Goal: Transaction & Acquisition: Book appointment/travel/reservation

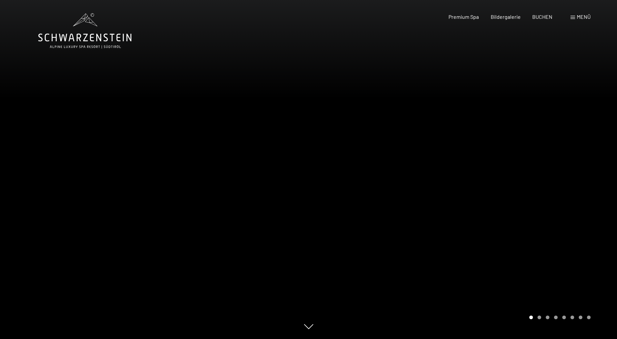
click at [581, 16] on span "Menü" at bounding box center [584, 17] width 14 height 6
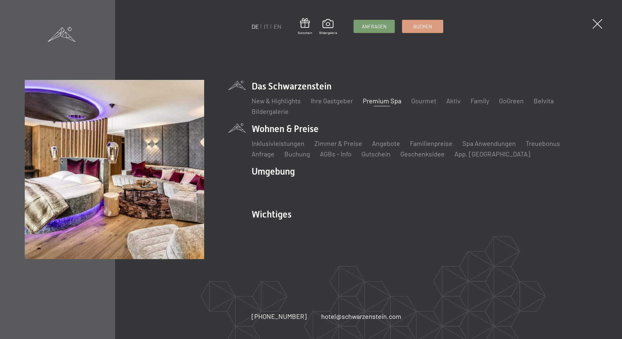
click at [277, 132] on li "Wohnen & Preise Inklusivleistungen Zimmer & Preise Liste Angebote Liste Familie…" at bounding box center [425, 140] width 346 height 36
click at [281, 129] on li "Wohnen & Preise Inklusivleistungen Zimmer & Preise Liste Angebote Liste Familie…" at bounding box center [425, 140] width 346 height 36
click at [279, 142] on link "Inklusivleistungen" at bounding box center [278, 143] width 53 height 8
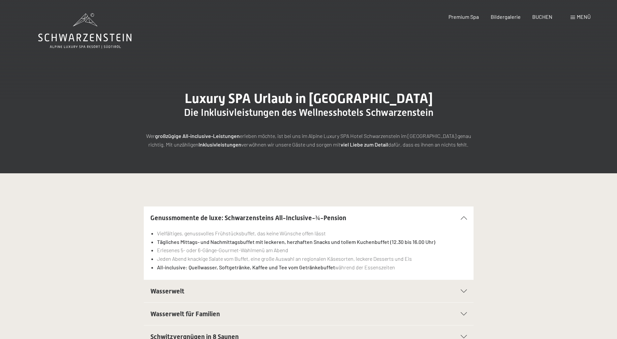
click at [582, 15] on span "Menü" at bounding box center [584, 17] width 14 height 6
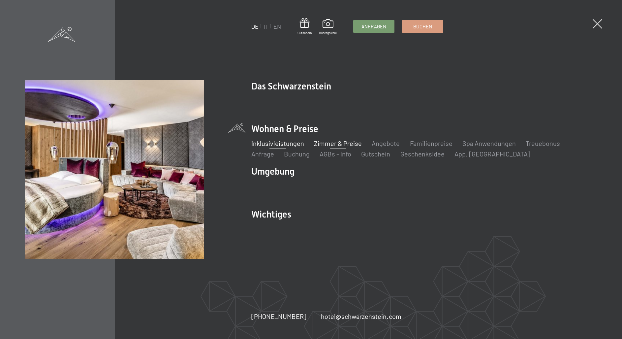
click at [339, 142] on link "Zimmer & Preise" at bounding box center [338, 143] width 48 height 8
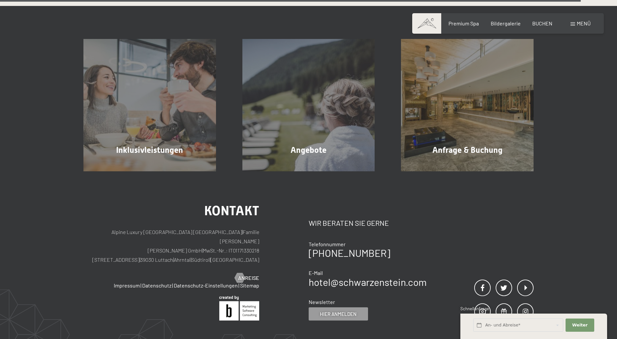
scroll to position [1979, 0]
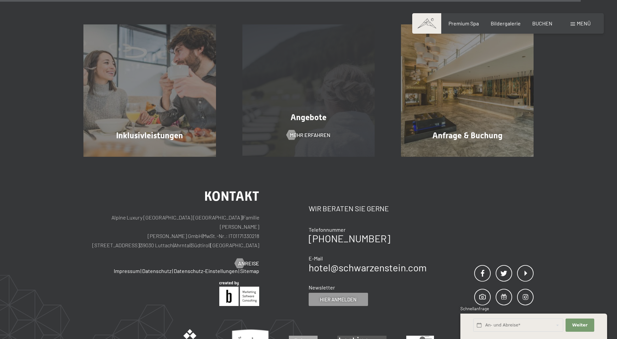
click at [317, 119] on span "Angebote" at bounding box center [309, 117] width 36 height 10
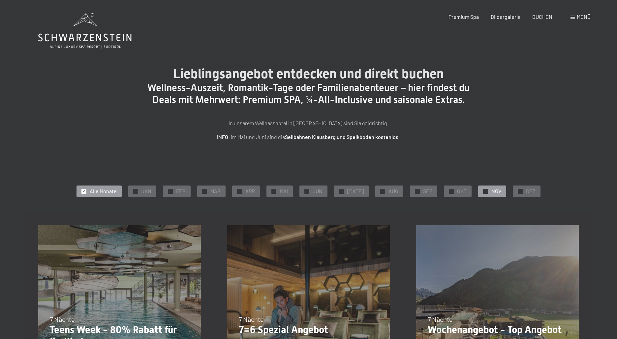
click at [483, 189] on div at bounding box center [485, 191] width 5 height 5
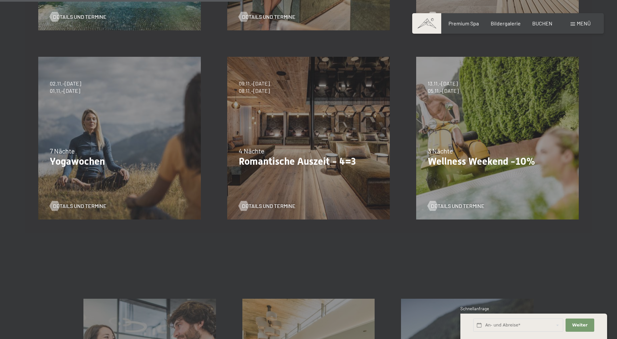
scroll to position [363, 0]
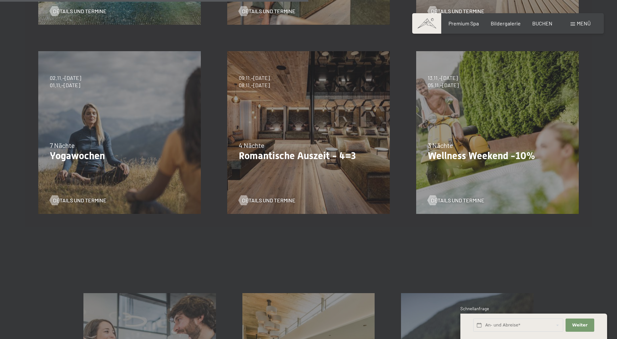
click at [441, 189] on div "13.11.–01.12.2025 11.12.–22.12.2025 15.01.–26.01.2026 12.03.–23.03.2026 14.05.–…" at bounding box center [497, 132] width 189 height 189
drag, startPoint x: 441, startPoint y: 189, endPoint x: 449, endPoint y: 198, distance: 12.2
click at [449, 198] on span "Details und Termine" at bounding box center [464, 200] width 53 height 7
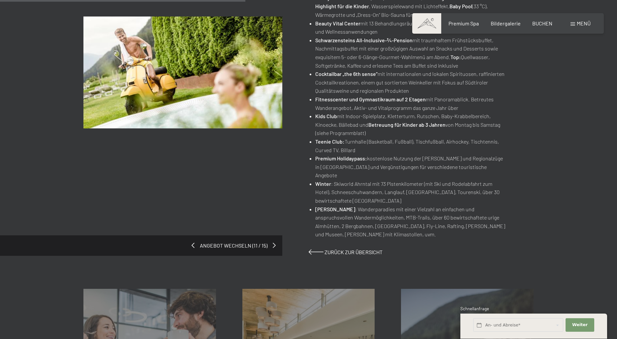
scroll to position [285, 0]
